Goal: Task Accomplishment & Management: Use online tool/utility

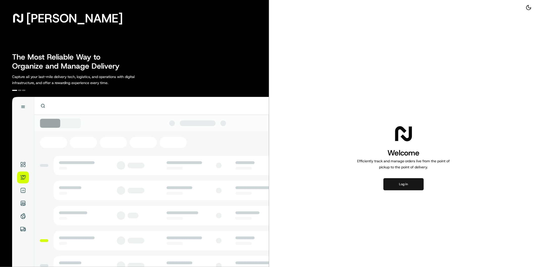
click at [414, 180] on button "Log in" at bounding box center [404, 184] width 40 height 12
